Goal: Task Accomplishment & Management: Complete application form

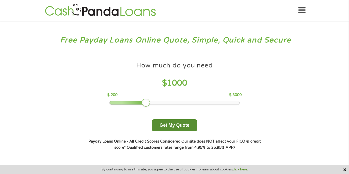
click at [181, 124] on button "Get My Quote" at bounding box center [174, 125] width 45 height 12
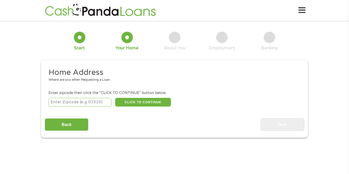
click at [95, 105] on input "number" at bounding box center [80, 102] width 63 height 9
type input "77345"
select select "[US_STATE]"
click at [138, 100] on button "CLICK TO CONTINUE" at bounding box center [143, 102] width 56 height 9
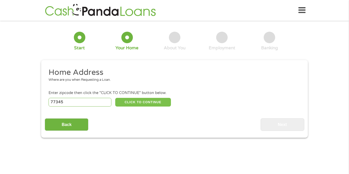
type input "77345"
type input "Kingwood"
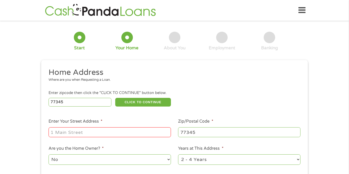
click at [107, 133] on input "Enter Your Street Address *" at bounding box center [110, 132] width 122 height 10
type input "[STREET_ADDRESS]"
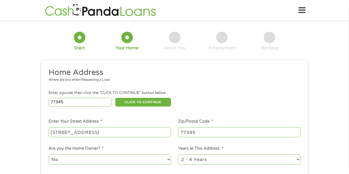
click at [228, 160] on select "1 Year or less 1 - 2 Years 2 - 4 Years Over 4 Years" at bounding box center [239, 159] width 122 height 10
select select "60months"
click at [178, 155] on select "1 Year or less 1 - 2 Years 2 - 4 Years Over 4 Years" at bounding box center [239, 159] width 122 height 10
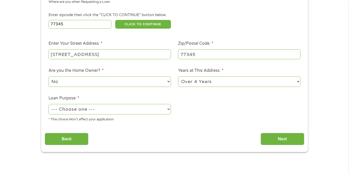
scroll to position [78, 0]
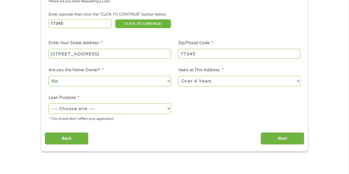
click at [144, 114] on select "--- Choose one --- Pay Bills Debt Consolidation Home Improvement Major Purchase…" at bounding box center [110, 108] width 122 height 10
select select "other"
click at [49, 104] on select "--- Choose one --- Pay Bills Debt Consolidation Home Improvement Major Purchase…" at bounding box center [110, 108] width 122 height 10
click at [274, 136] on input "Next" at bounding box center [283, 138] width 44 height 13
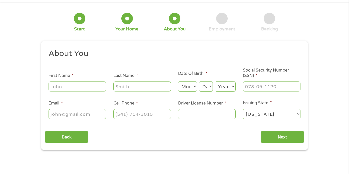
scroll to position [0, 0]
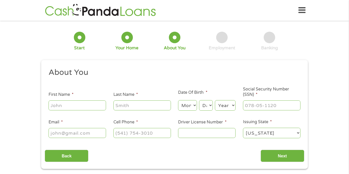
click at [80, 101] on input "First Name *" at bounding box center [77, 105] width 57 height 10
type input "[PERSON_NAME]"
type input "[EMAIL_ADDRESS][DOMAIN_NAME]"
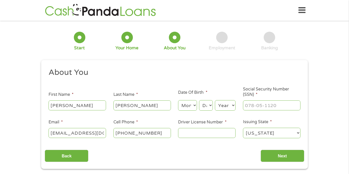
click at [158, 134] on input "[PHONE_NUMBER]" at bounding box center [141, 133] width 57 height 10
type input "[PHONE_NUMBER]"
click at [218, 136] on input "Driver License Number *" at bounding box center [206, 133] width 57 height 10
click at [206, 135] on input "Driver License Number *" at bounding box center [206, 133] width 57 height 10
type input "14091546"
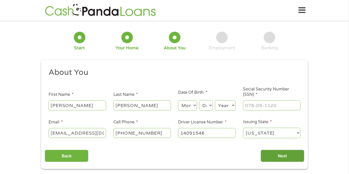
click at [294, 157] on input "Next" at bounding box center [283, 156] width 44 height 13
click at [192, 107] on select "Month 1 2 3 4 5 6 7 8 9 10 11 12" at bounding box center [187, 105] width 19 height 10
select select "11"
click at [178, 100] on select "Month 1 2 3 4 5 6 7 8 9 10 11 12" at bounding box center [187, 105] width 19 height 10
click at [210, 107] on select "Day 1 2 3 4 5 6 7 8 9 10 11 12 13 14 15 16 17 18 19 20 21 22 23 24 25 26 27 28 …" at bounding box center [206, 105] width 14 height 10
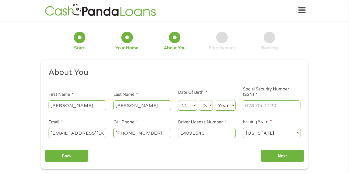
select select "26"
click at [199, 100] on select "Day 1 2 3 4 5 6 7 8 9 10 11 12 13 14 15 16 17 18 19 20 21 22 23 24 25 26 27 28 …" at bounding box center [206, 105] width 14 height 10
click at [220, 104] on select "Year [DATE] 2006 2005 2004 2003 2002 2001 2000 1999 1998 1997 1996 1995 1994 19…" at bounding box center [225, 105] width 21 height 10
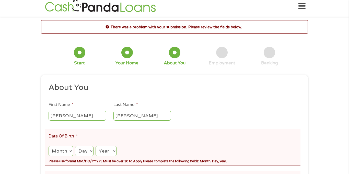
scroll to position [12, 0]
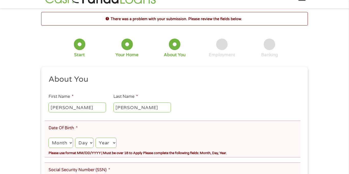
click at [59, 148] on div "Month Month 1 2 3 4 5 6 7 8 9 10 11 12" at bounding box center [61, 143] width 25 height 12
click at [69, 142] on select "Month 1 2 3 4 5 6 7 8 9 10 11 12" at bounding box center [61, 143] width 25 height 10
select select "11"
click at [49, 138] on select "Month 1 2 3 4 5 6 7 8 9 10 11 12" at bounding box center [61, 143] width 25 height 10
click at [85, 141] on select "Day 1 2 3 4 5 6 7 8 9 10 11 12 13 14 15 16 17 18 19 20 21 22 23 24 25 26 27 28 …" at bounding box center [84, 143] width 18 height 10
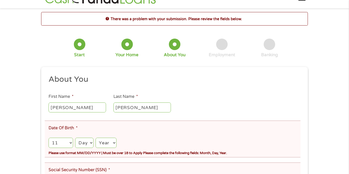
select select "26"
click at [75, 138] on select "Day 1 2 3 4 5 6 7 8 9 10 11 12 13 14 15 16 17 18 19 20 21 22 23 24 25 26 27 28 …" at bounding box center [84, 143] width 18 height 10
click at [105, 141] on select "Year [DATE] 2006 2005 2004 2003 2002 2001 2000 1999 1998 1997 1996 1995 1994 19…" at bounding box center [106, 143] width 21 height 10
select select "1975"
click at [96, 138] on select "Year [DATE] 2006 2005 2004 2003 2002 2001 2000 1999 1998 1997 1996 1995 1994 19…" at bounding box center [106, 143] width 21 height 10
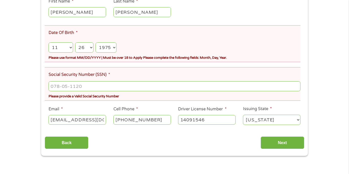
scroll to position [112, 0]
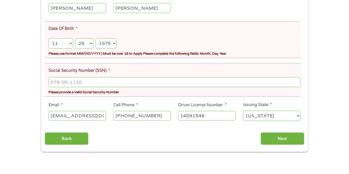
click at [101, 84] on input "Social Security Number (SSN) *" at bounding box center [175, 82] width 252 height 10
type input "464-73-7049"
click at [287, 144] on input "Next" at bounding box center [283, 138] width 44 height 13
click at [283, 137] on input "Next" at bounding box center [283, 138] width 44 height 13
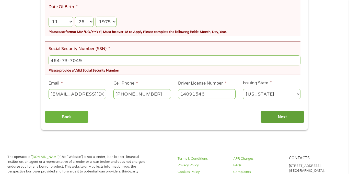
scroll to position [133, 0]
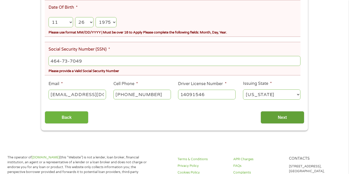
click at [283, 114] on input "Next" at bounding box center [283, 117] width 44 height 13
click at [97, 61] on input "464-73-7049" at bounding box center [175, 61] width 252 height 10
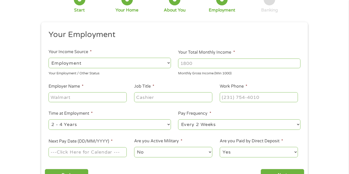
scroll to position [36, 0]
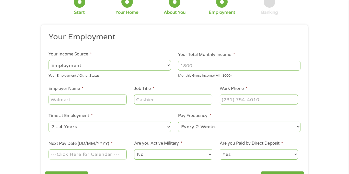
click at [77, 100] on input "Employer Name *" at bounding box center [88, 100] width 78 height 10
type input "n"
type input "home bakers"
click at [159, 99] on input "Job Title *" at bounding box center [173, 100] width 78 height 10
type input "owner"
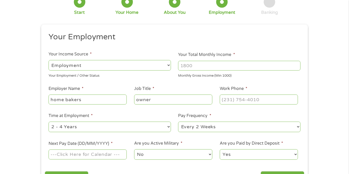
click at [239, 102] on input "Work Phone *" at bounding box center [259, 100] width 78 height 10
type input "[PHONE_NUMBER]"
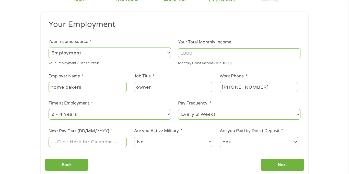
scroll to position [71, 0]
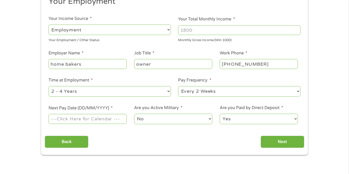
click at [146, 93] on select "--- Choose one --- 1 Year or less 1 - 2 Years 2 - 4 Years Over 4 Years" at bounding box center [110, 91] width 122 height 10
select select "60months"
click at [49, 86] on select "--- Choose one --- 1 Year or less 1 - 2 Years 2 - 4 Years Over 4 Years" at bounding box center [110, 91] width 122 height 10
click at [243, 96] on select "--- Choose one --- Every 2 Weeks Every Week Monthly Semi-Monthly" at bounding box center [239, 91] width 122 height 10
select select "monthly"
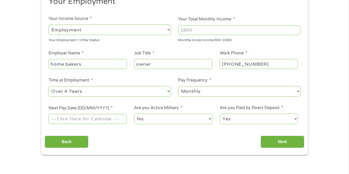
click at [178, 86] on select "--- Choose one --- Every 2 Weeks Every Week Monthly Semi-Monthly" at bounding box center [239, 91] width 122 height 10
click at [112, 116] on input "Next Pay Date (DD/MM/YYYY) *" at bounding box center [88, 119] width 78 height 10
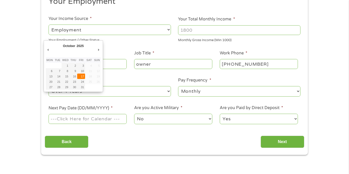
type input "[DATE]"
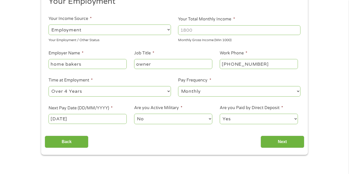
click at [278, 117] on select "Yes No" at bounding box center [259, 119] width 78 height 10
select select "0"
click at [220, 114] on select "Yes No" at bounding box center [259, 119] width 78 height 10
click at [281, 139] on input "Next" at bounding box center [283, 142] width 44 height 13
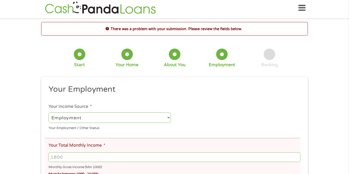
scroll to position [0, 0]
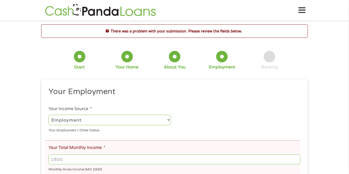
click at [109, 160] on input "Your Total Monthly Income *" at bounding box center [175, 160] width 252 height 10
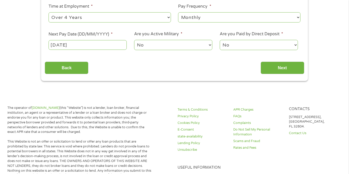
scroll to position [221, 0]
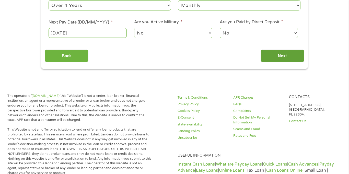
type input "3280.00"
click at [292, 54] on input "Next" at bounding box center [283, 56] width 44 height 13
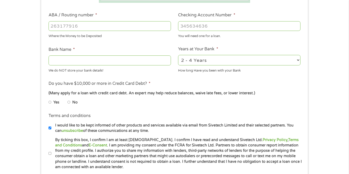
scroll to position [152, 0]
click at [68, 25] on input "ABA / Routing number *" at bounding box center [110, 26] width 122 height 10
type input "021214891"
type input "Cross River Bank"
type input "021214891"
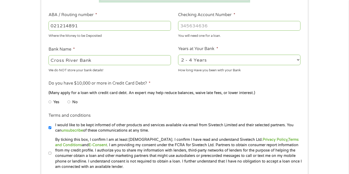
click at [219, 28] on input "Checking Account Number *" at bounding box center [239, 26] width 122 height 10
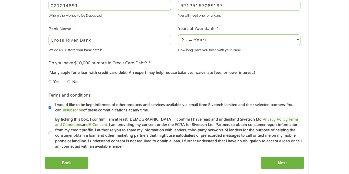
scroll to position [173, 0]
type input "52125167085197"
click at [68, 81] on input "No" at bounding box center [68, 81] width 3 height 8
radio input "true"
click at [277, 164] on input "Next" at bounding box center [283, 162] width 44 height 13
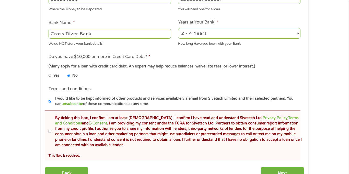
scroll to position [200, 0]
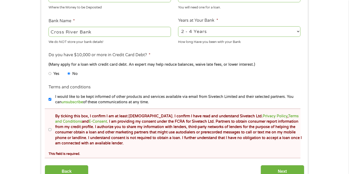
click at [50, 130] on input "By ticking this box, I confirm I am at least [DEMOGRAPHIC_DATA]. I confirm I ha…" at bounding box center [50, 130] width 3 height 8
checkbox input "true"
click at [296, 170] on input "Next" at bounding box center [283, 171] width 44 height 13
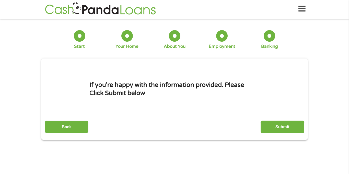
scroll to position [0, 0]
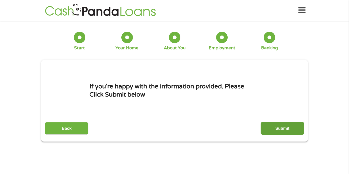
click at [284, 128] on input "Submit" at bounding box center [283, 128] width 44 height 13
